Goal: Information Seeking & Learning: Learn about a topic

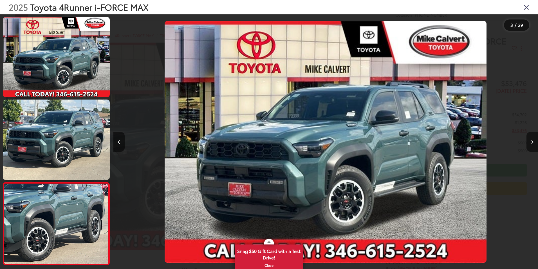
scroll to position [98, 0]
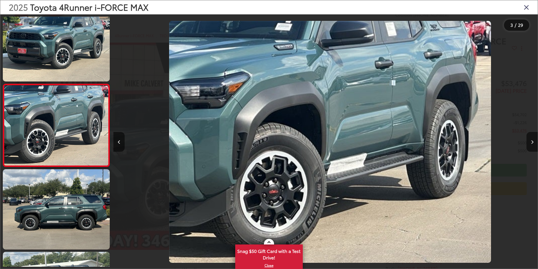
click at [532, 143] on icon "Next image" at bounding box center [532, 142] width 3 height 4
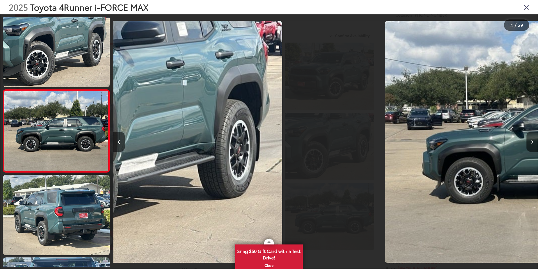
scroll to position [181, 0]
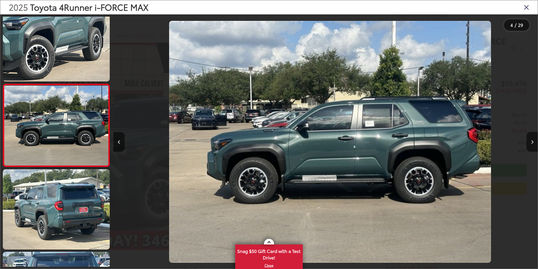
click at [532, 143] on icon "Next image" at bounding box center [532, 142] width 3 height 4
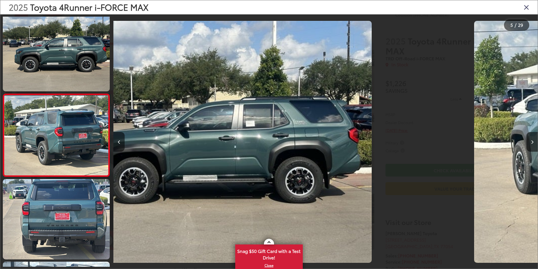
scroll to position [263, 0]
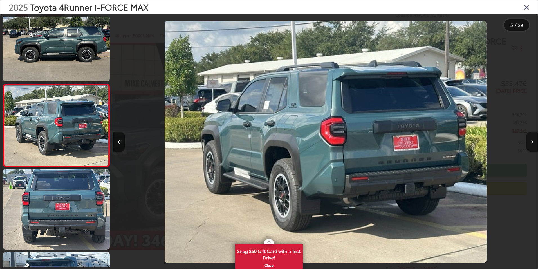
click at [532, 143] on icon "Next image" at bounding box center [532, 142] width 3 height 4
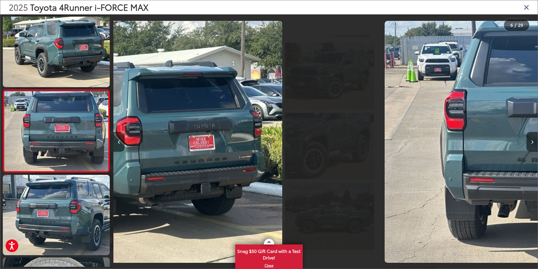
scroll to position [346, 0]
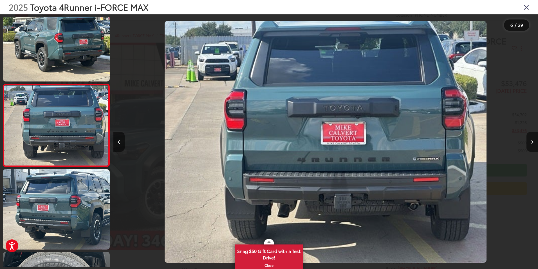
click at [532, 143] on icon "Next image" at bounding box center [532, 142] width 3 height 4
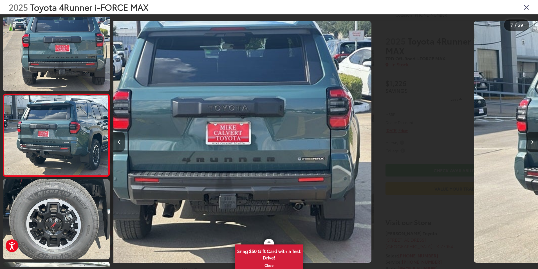
scroll to position [428, 0]
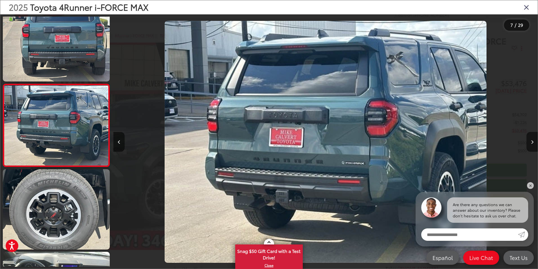
click at [532, 143] on icon "Next image" at bounding box center [532, 142] width 3 height 4
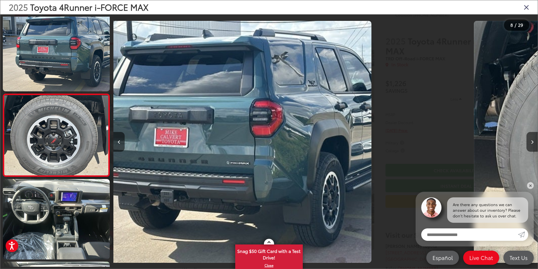
scroll to position [511, 0]
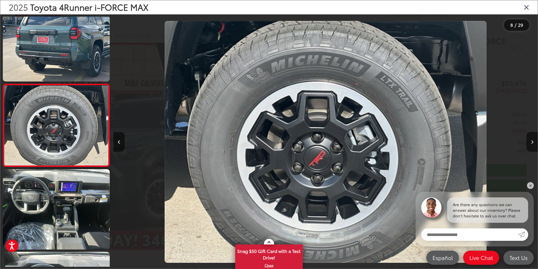
click at [532, 143] on icon "Next image" at bounding box center [532, 142] width 3 height 4
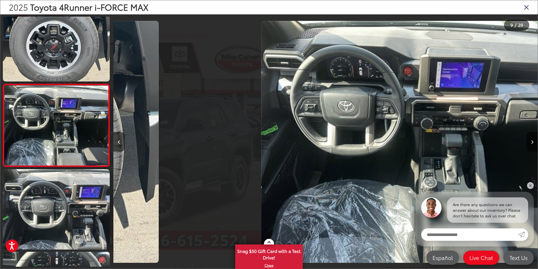
scroll to position [0, 0]
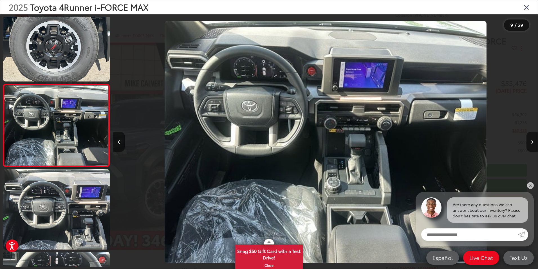
click at [532, 143] on icon "Next image" at bounding box center [532, 142] width 3 height 4
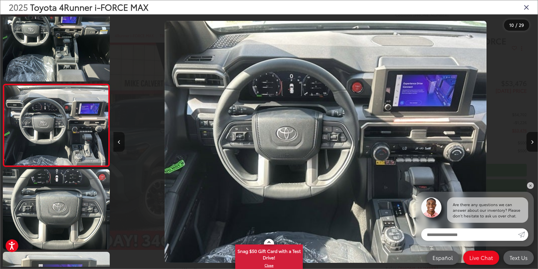
click at [119, 144] on button "Previous image" at bounding box center [118, 142] width 11 height 20
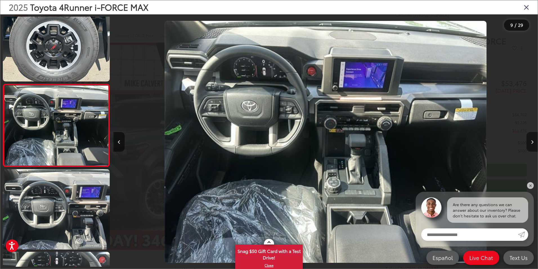
click at [532, 139] on button "Next image" at bounding box center [532, 142] width 11 height 20
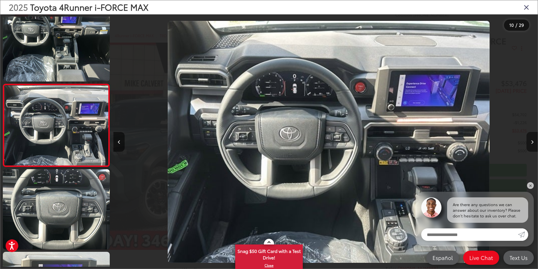
click at [532, 139] on button "Next image" at bounding box center [532, 142] width 11 height 20
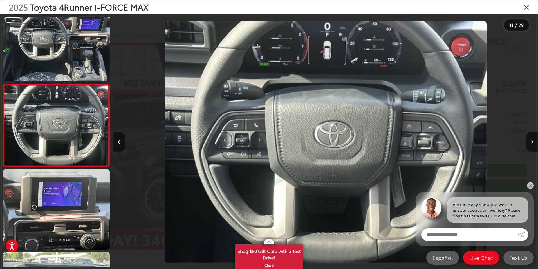
click at [528, 8] on icon "Close gallery" at bounding box center [527, 6] width 6 height 7
